Goal: Subscribe to service/newsletter

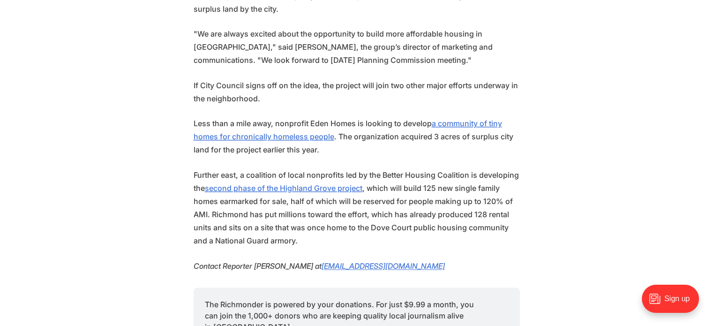
scroll to position [1106, 0]
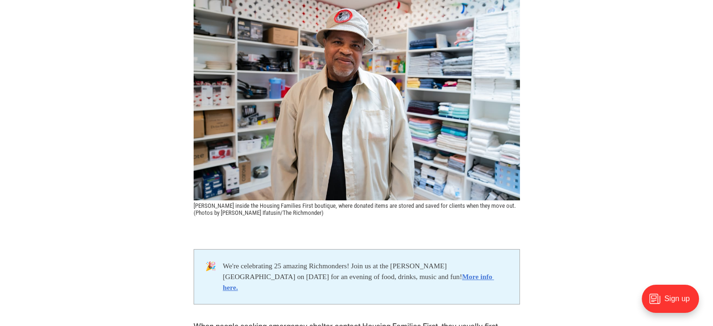
scroll to position [275, 0]
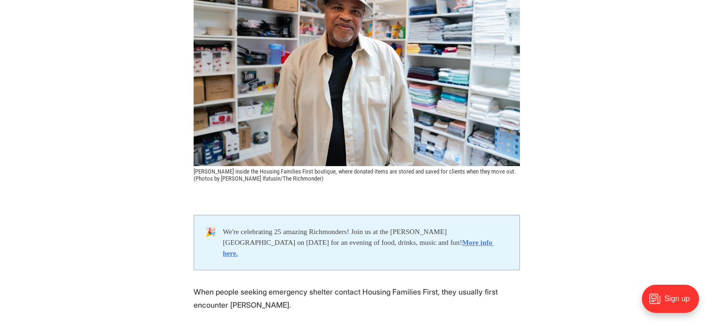
click at [651, 109] on header "Features | 25in25 25 in ‘25: [PERSON_NAME] goes above and beyond for people see…" at bounding box center [356, 4] width 713 height 355
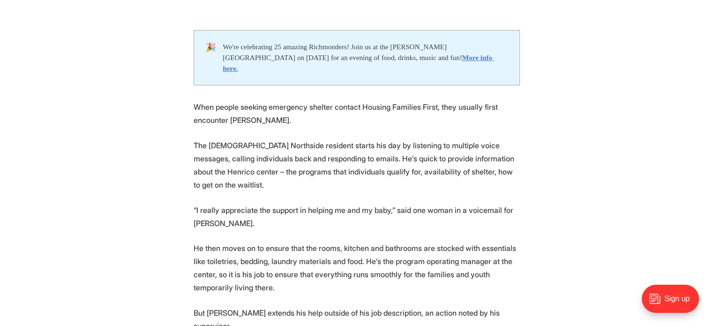
scroll to position [484, 0]
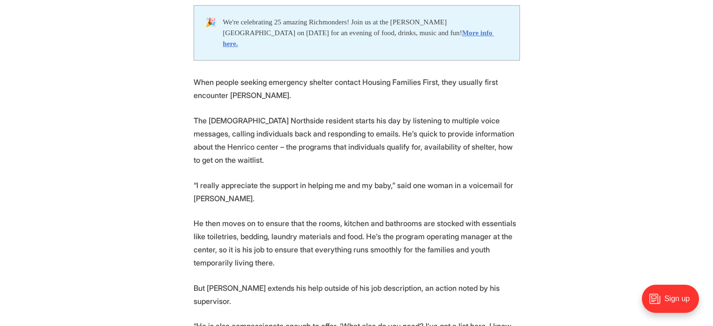
click at [707, 321] on div "Sign up" at bounding box center [673, 303] width 78 height 46
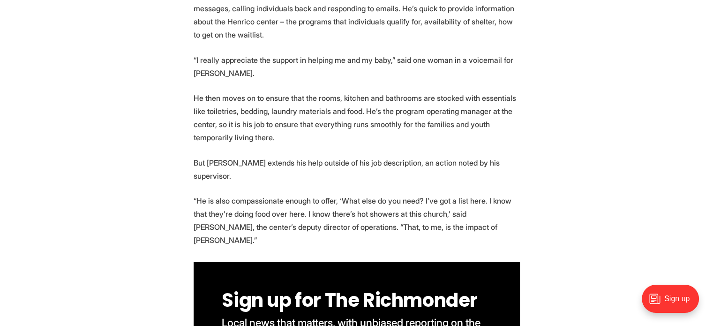
scroll to position [628, 0]
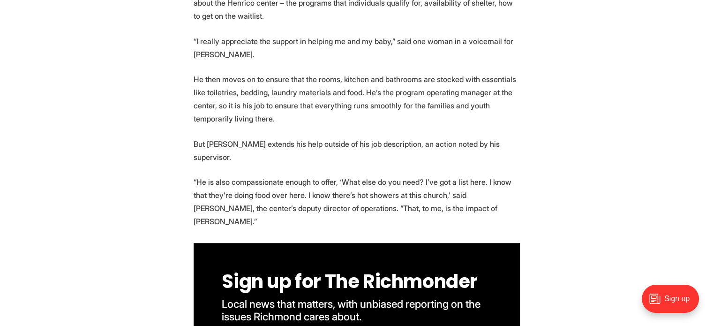
click at [709, 322] on div "Sign up" at bounding box center [673, 303] width 78 height 46
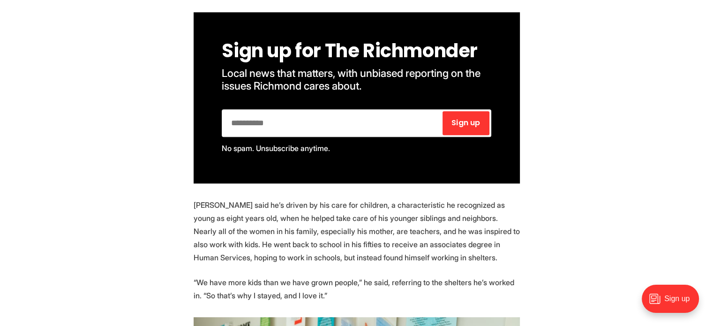
scroll to position [887, 0]
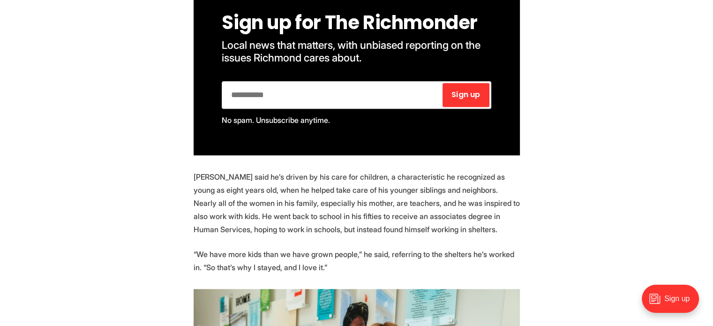
click at [711, 324] on div "Sign up" at bounding box center [673, 303] width 78 height 46
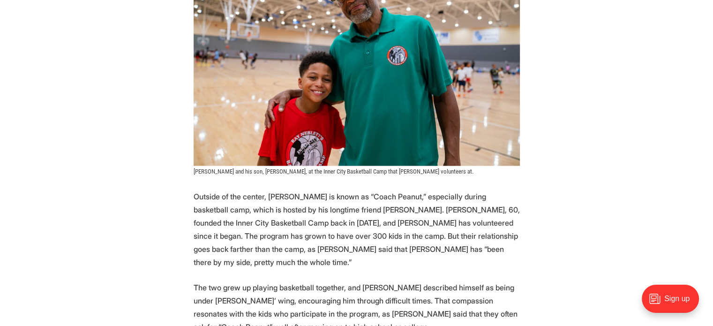
scroll to position [1961, 0]
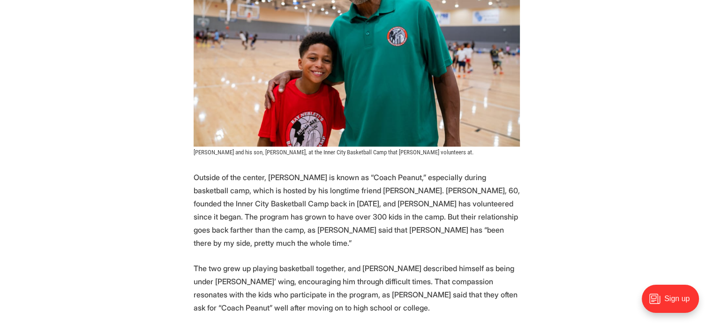
click at [710, 321] on div "Sign up" at bounding box center [673, 303] width 78 height 46
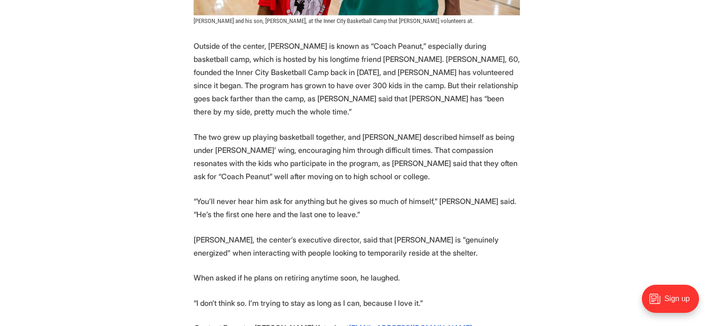
scroll to position [2145, 0]
